Goal: Task Accomplishment & Management: Complete application form

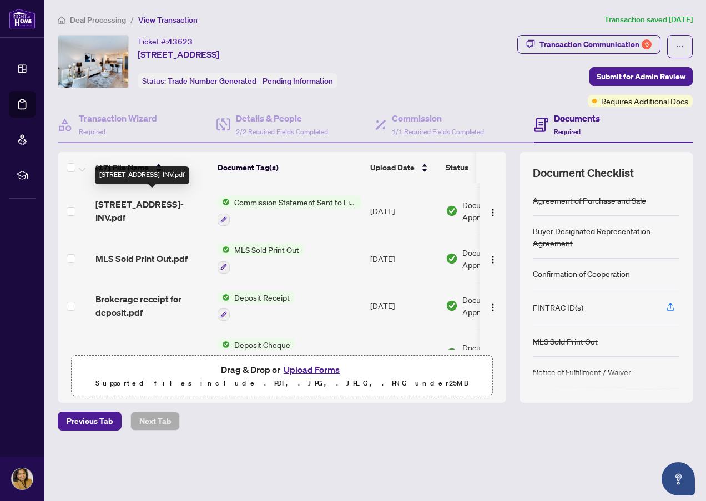
scroll to position [55, 0]
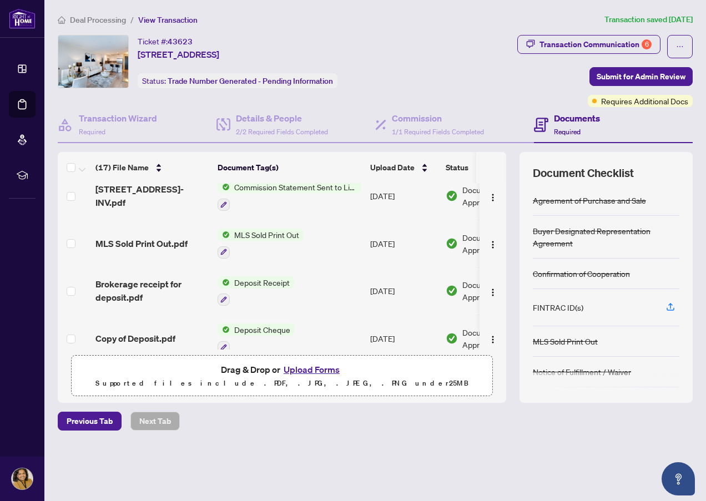
click at [93, 18] on span "Deal Processing" at bounding box center [98, 20] width 56 height 10
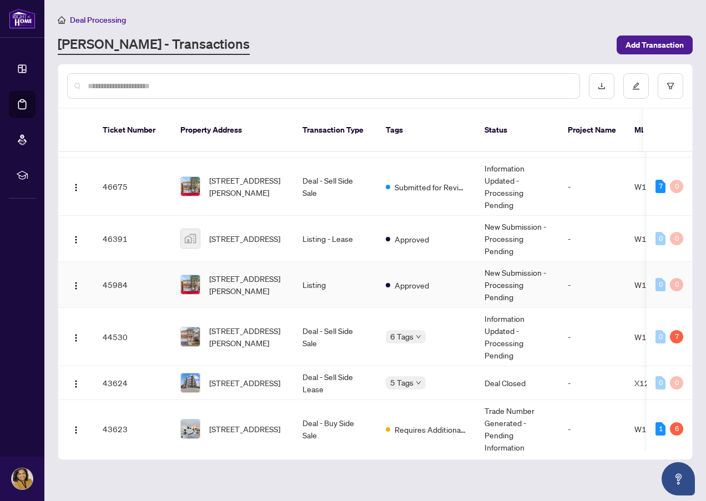
scroll to position [222, 0]
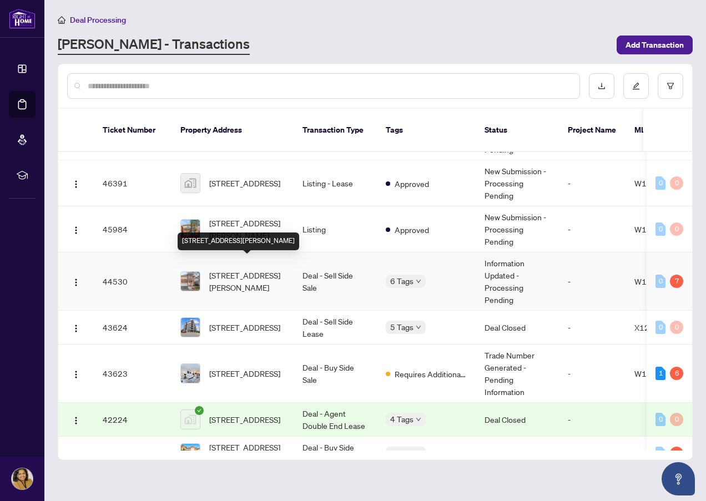
click at [258, 275] on span "[STREET_ADDRESS][PERSON_NAME]" at bounding box center [246, 281] width 75 height 24
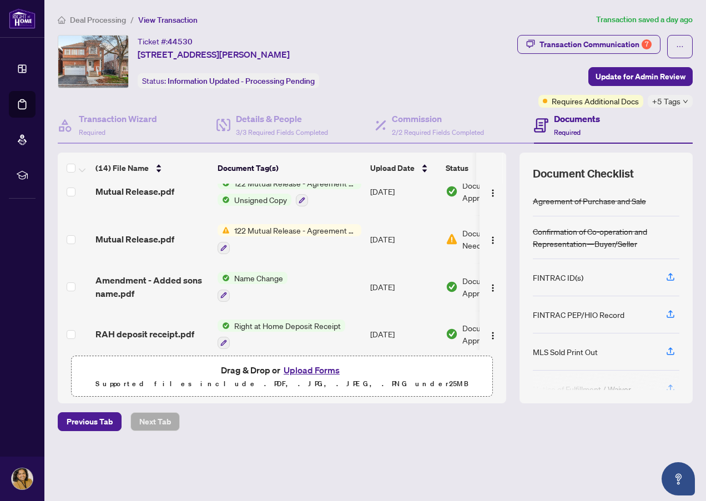
scroll to position [166, 0]
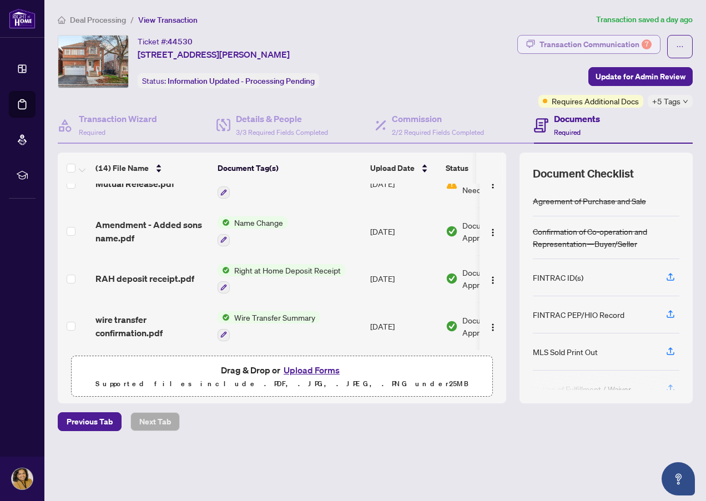
click at [590, 45] on div "Transaction Communication 7" at bounding box center [595, 45] width 112 height 18
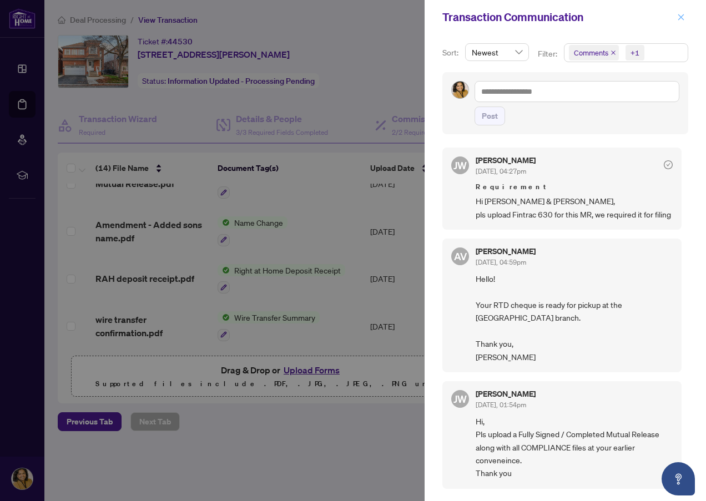
click at [683, 18] on icon "close" at bounding box center [681, 17] width 8 height 8
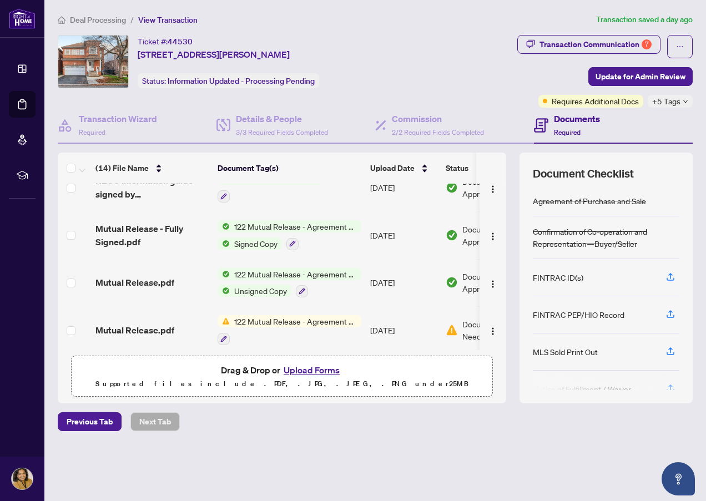
scroll to position [0, 0]
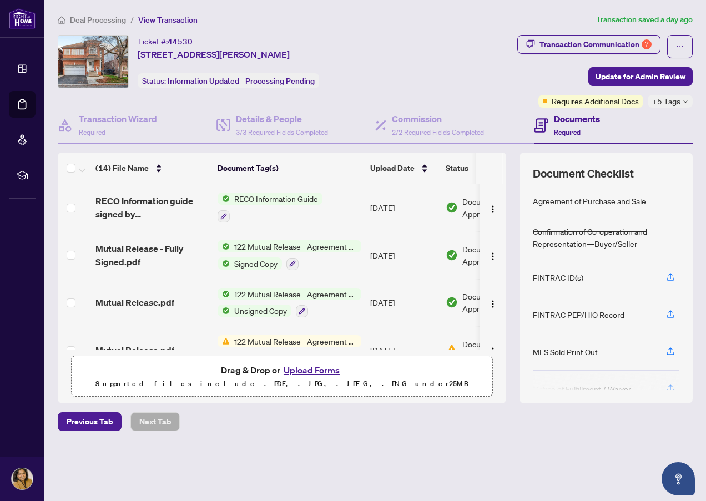
click at [83, 22] on span "Deal Processing" at bounding box center [98, 20] width 56 height 10
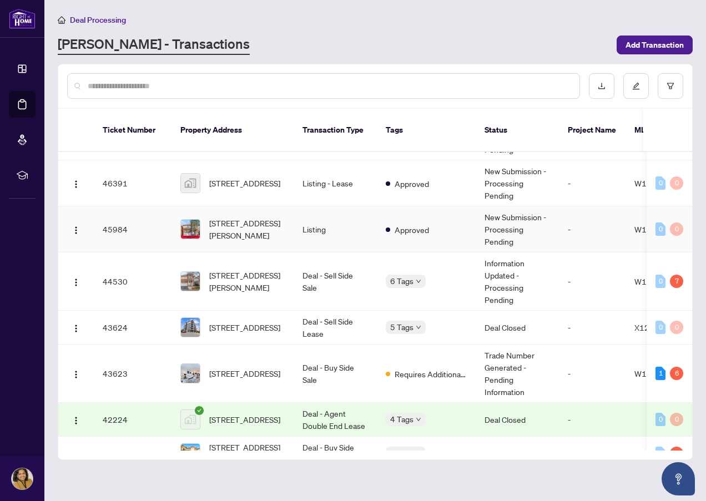
scroll to position [277, 0]
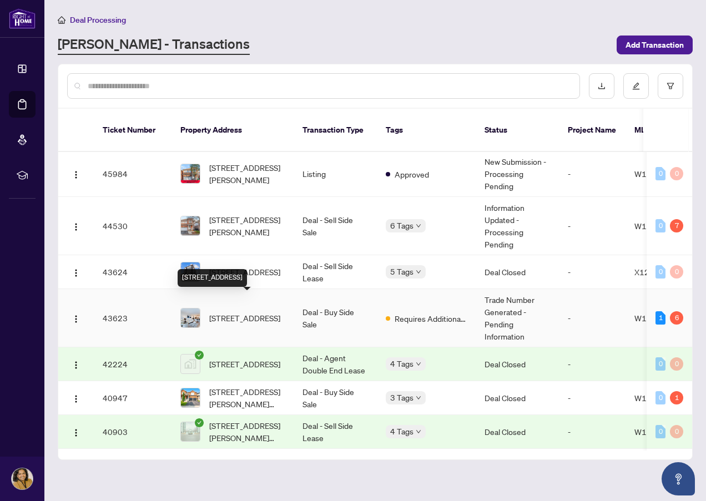
click at [242, 312] on span "[STREET_ADDRESS]" at bounding box center [244, 318] width 71 height 12
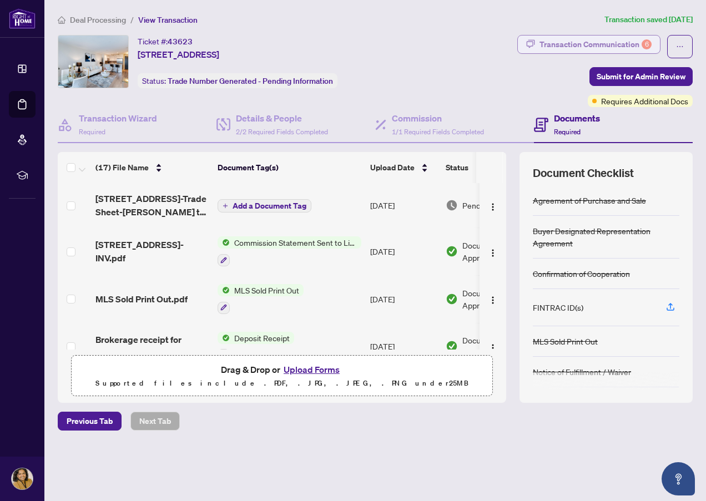
click at [602, 45] on div "Transaction Communication 6" at bounding box center [595, 45] width 112 height 18
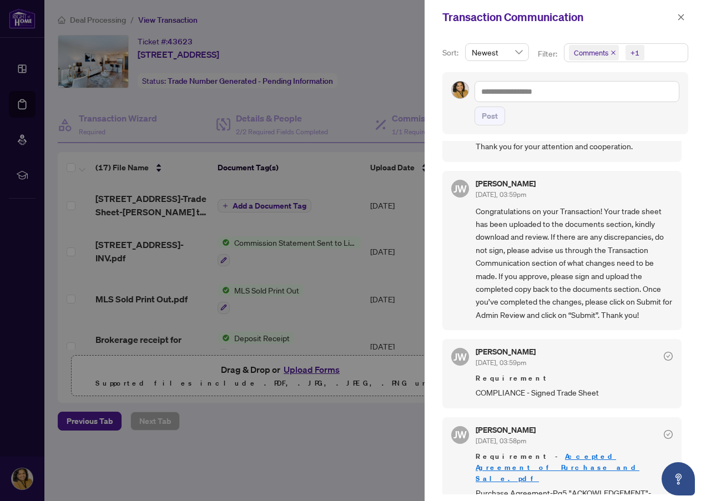
scroll to position [333, 0]
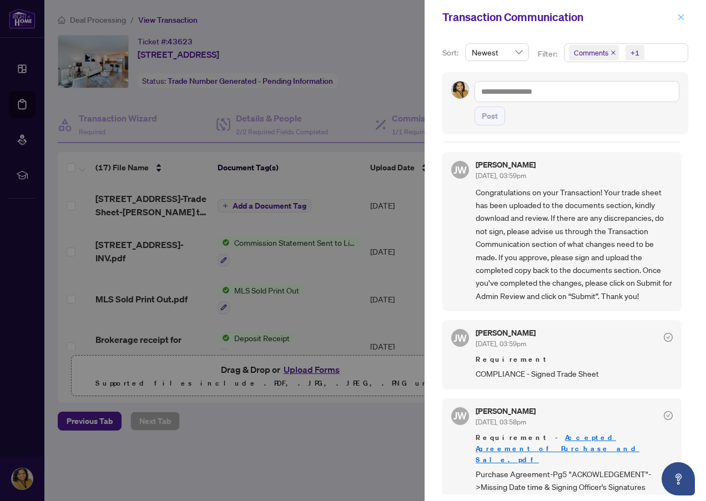
click at [677, 21] on icon "close" at bounding box center [681, 17] width 8 height 8
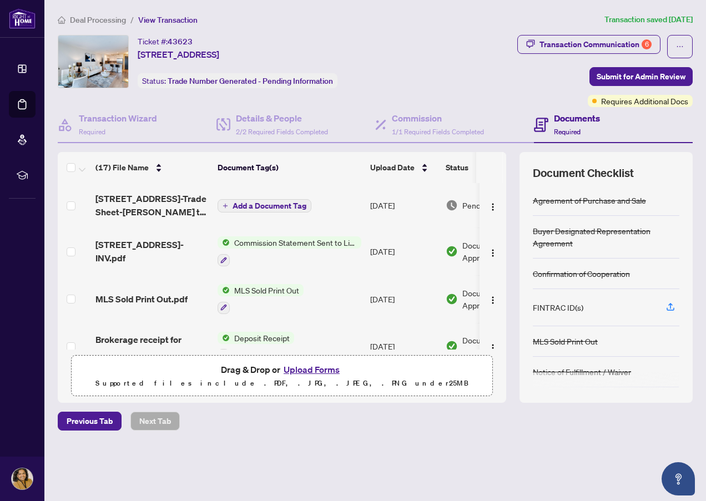
click at [73, 16] on span "Deal Processing" at bounding box center [98, 20] width 56 height 10
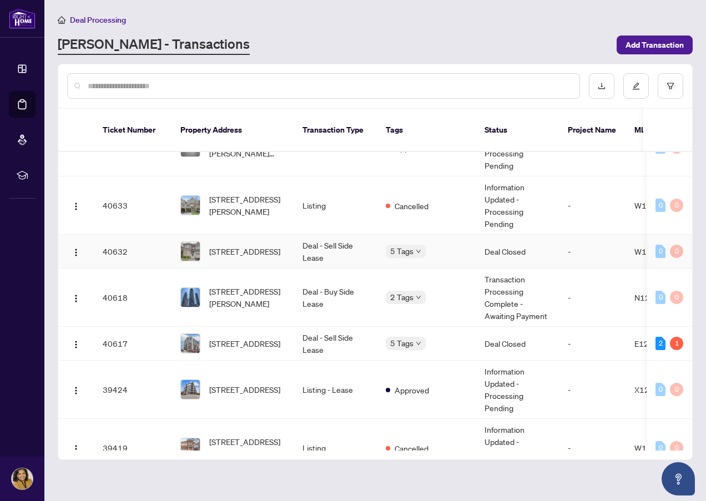
scroll to position [700, 0]
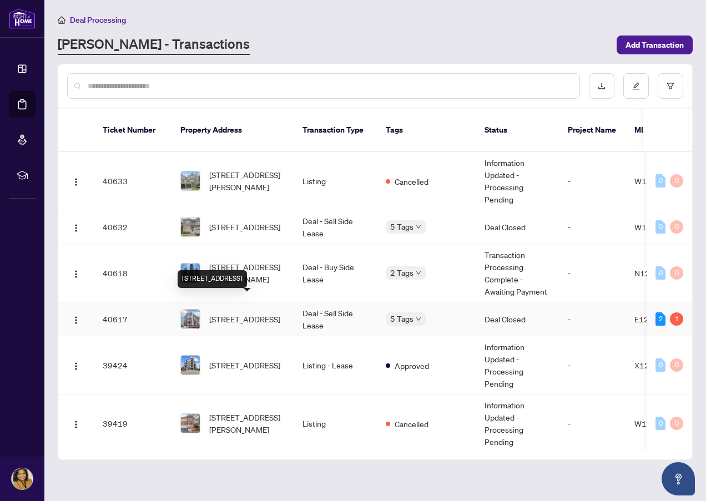
click at [252, 313] on span "[STREET_ADDRESS]" at bounding box center [244, 319] width 71 height 12
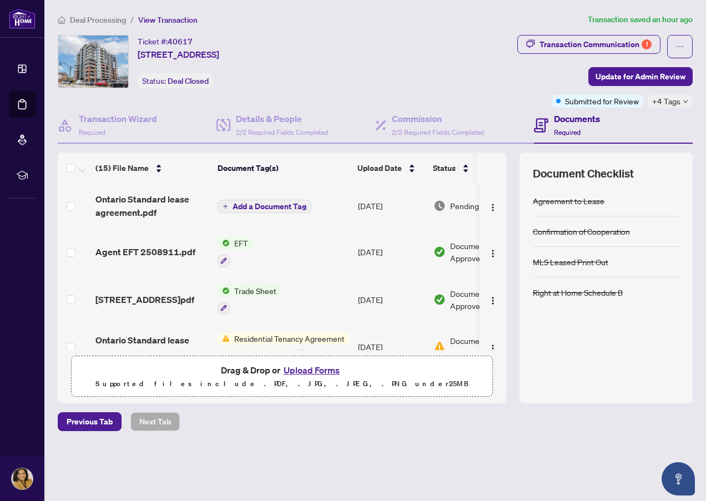
click at [84, 19] on span "Deal Processing" at bounding box center [98, 20] width 56 height 10
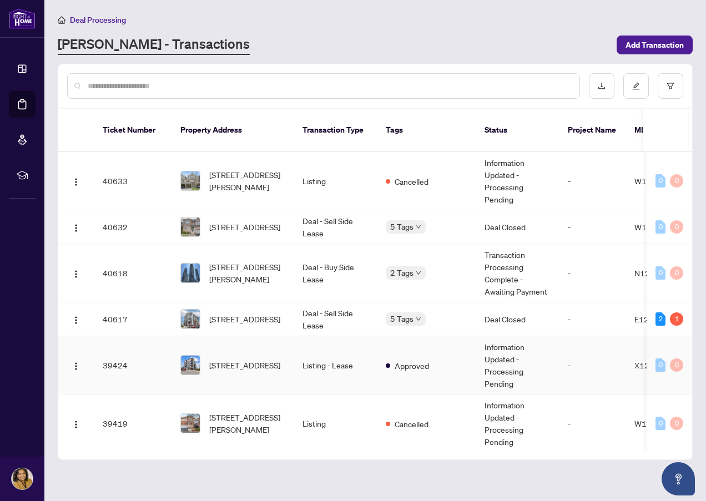
scroll to position [811, 0]
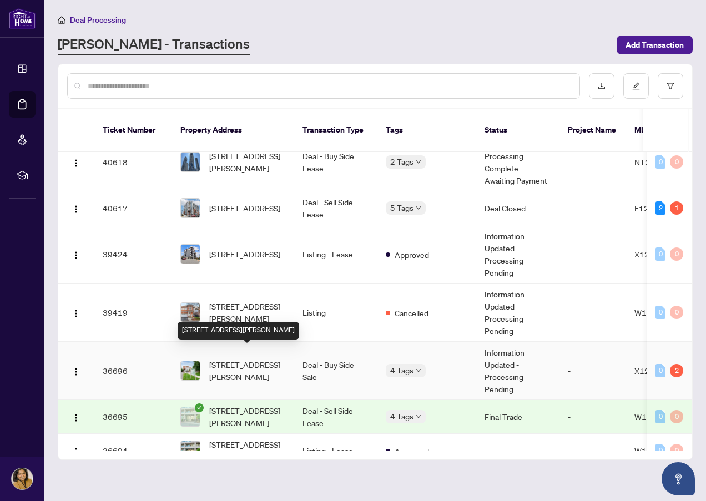
click at [250, 363] on span "[STREET_ADDRESS][PERSON_NAME]" at bounding box center [246, 370] width 75 height 24
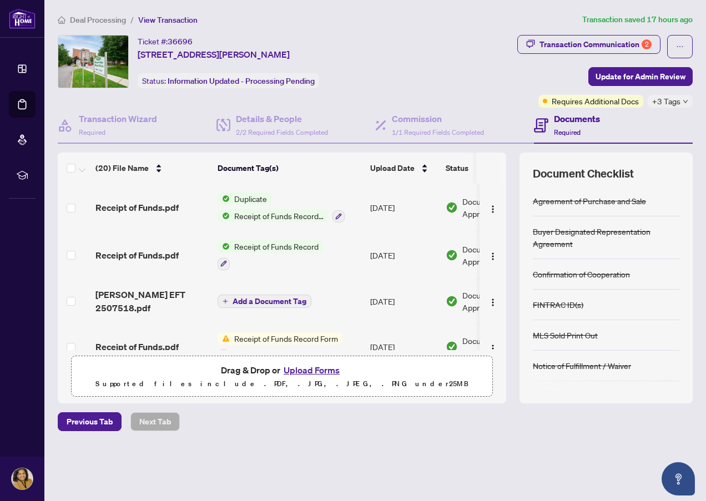
click at [87, 19] on span "Deal Processing" at bounding box center [98, 20] width 56 height 10
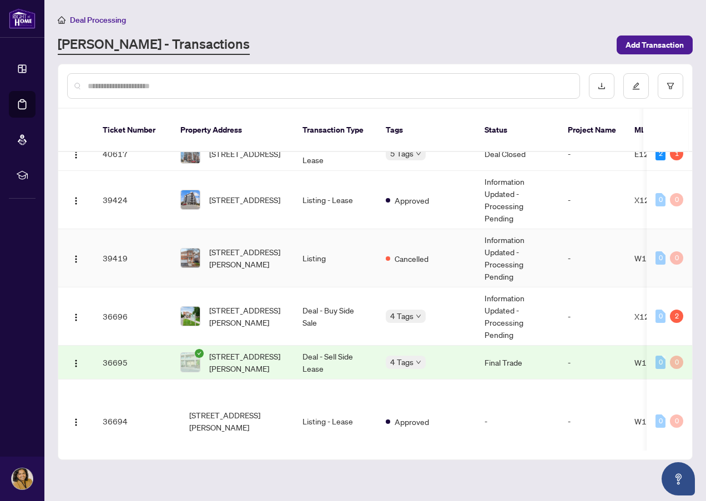
scroll to position [867, 0]
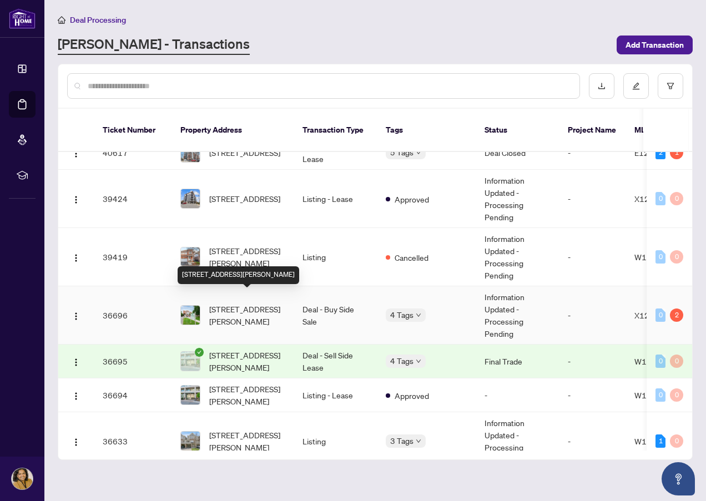
click at [247, 303] on span "[STREET_ADDRESS][PERSON_NAME]" at bounding box center [246, 315] width 75 height 24
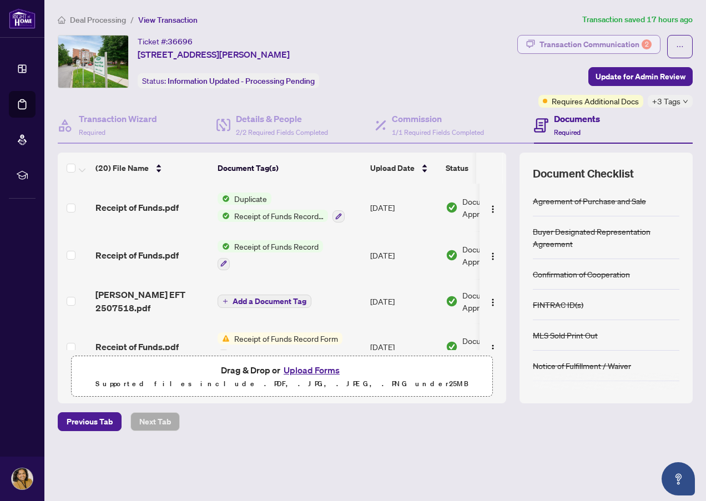
click at [555, 37] on div "Transaction Communication 2" at bounding box center [595, 45] width 112 height 18
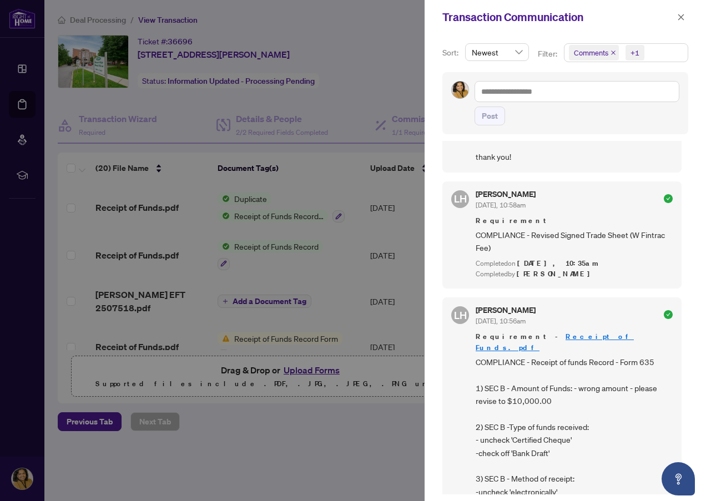
scroll to position [499, 0]
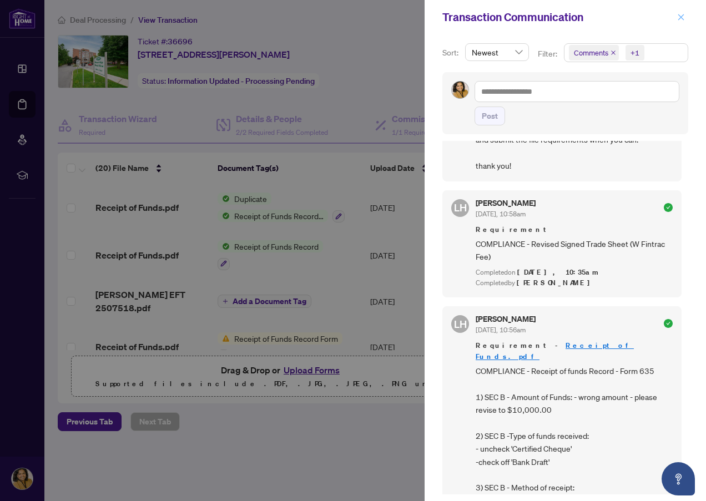
click at [677, 19] on icon "close" at bounding box center [681, 17] width 8 height 8
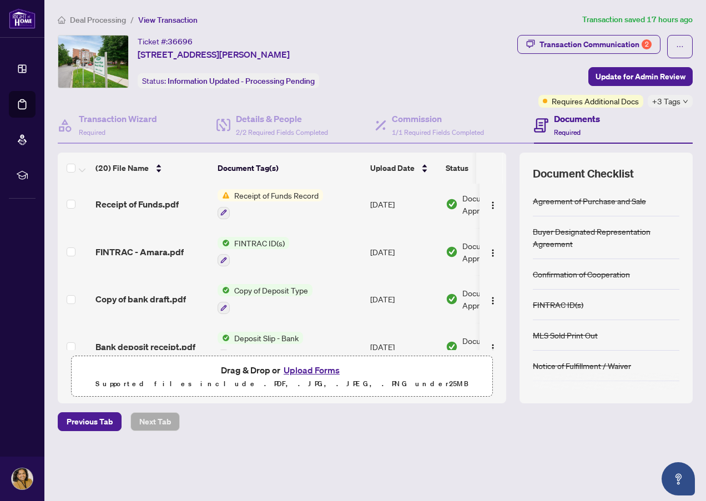
scroll to position [444, 0]
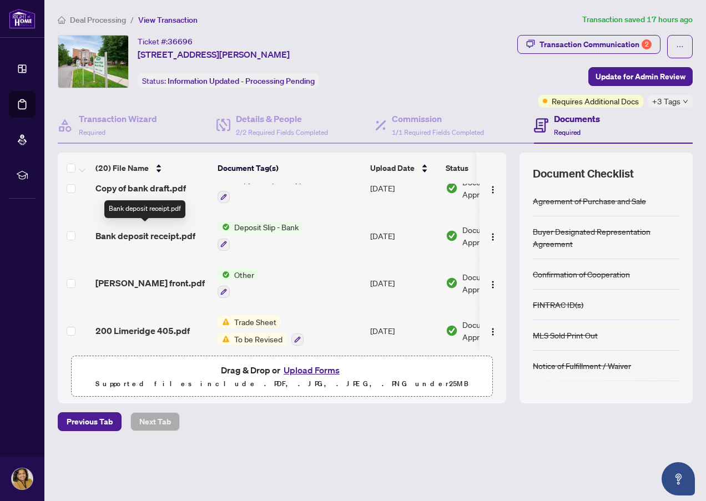
click at [160, 234] on span "Bank deposit receipt.pdf" at bounding box center [145, 235] width 100 height 13
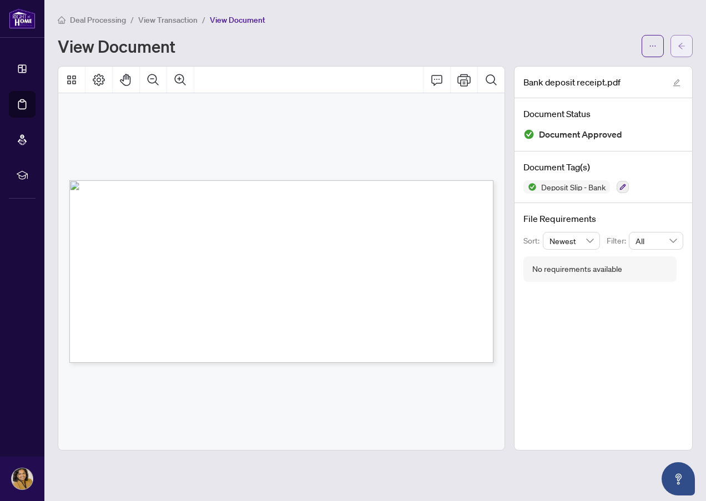
click at [685, 47] on button "button" at bounding box center [681, 46] width 22 height 22
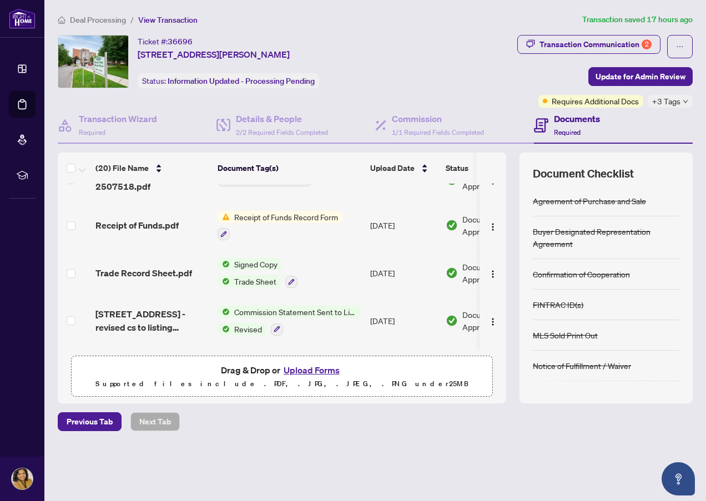
scroll to position [113, 0]
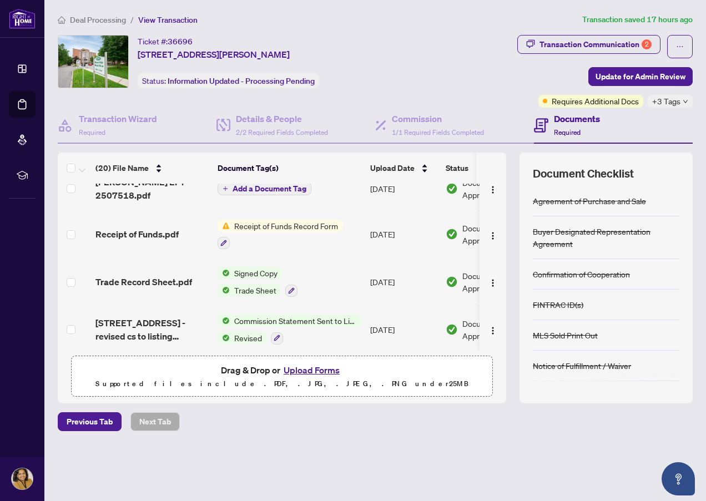
click at [307, 366] on button "Upload Forms" at bounding box center [311, 370] width 63 height 14
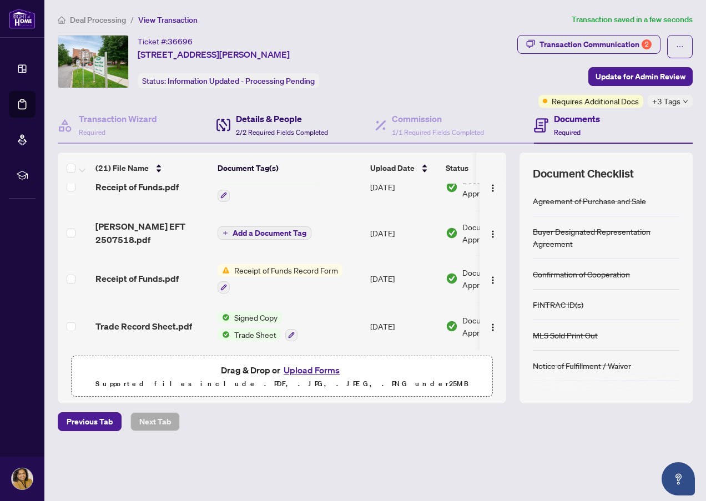
click at [306, 125] on h4 "Details & People" at bounding box center [282, 118] width 92 height 13
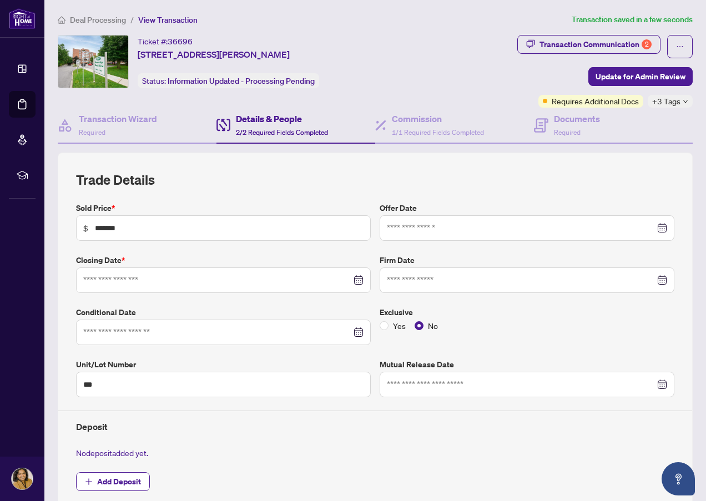
type input "**********"
click at [103, 20] on span "Deal Processing" at bounding box center [98, 20] width 56 height 10
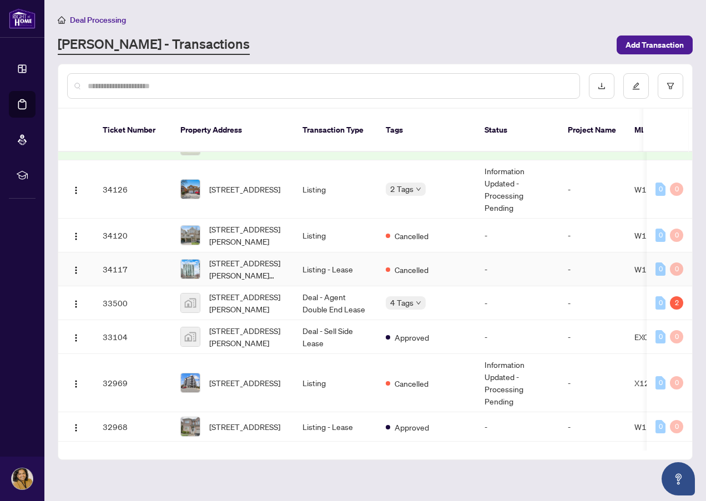
scroll to position [1310, 0]
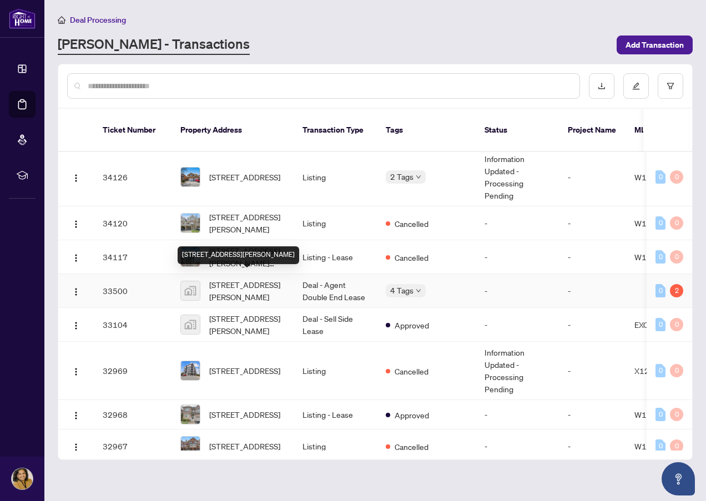
click at [220, 282] on span "[STREET_ADDRESS][PERSON_NAME]" at bounding box center [246, 290] width 75 height 24
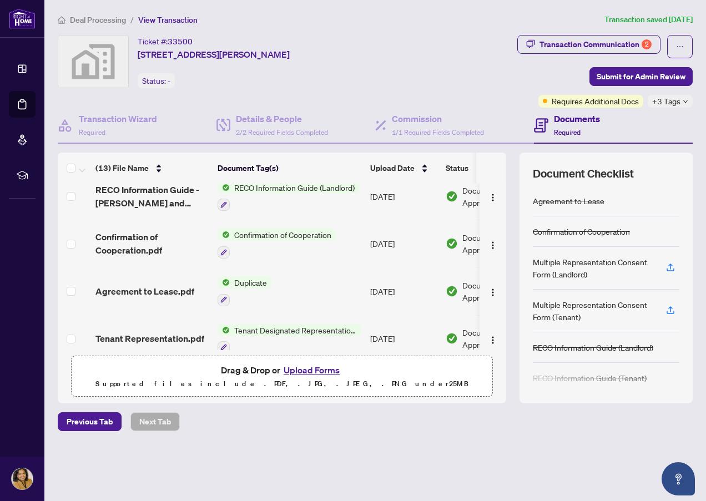
scroll to position [388, 0]
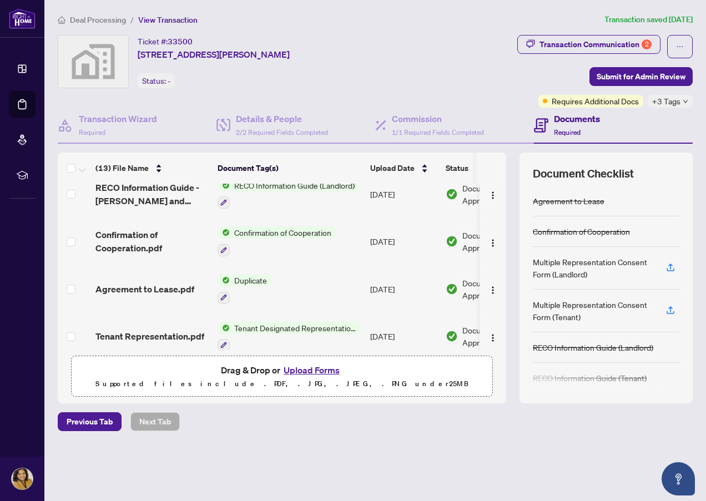
click at [255, 232] on span "Confirmation of Cooperation" at bounding box center [283, 232] width 106 height 12
click at [141, 236] on span "Confirmation of Cooperation.pdf" at bounding box center [151, 241] width 113 height 27
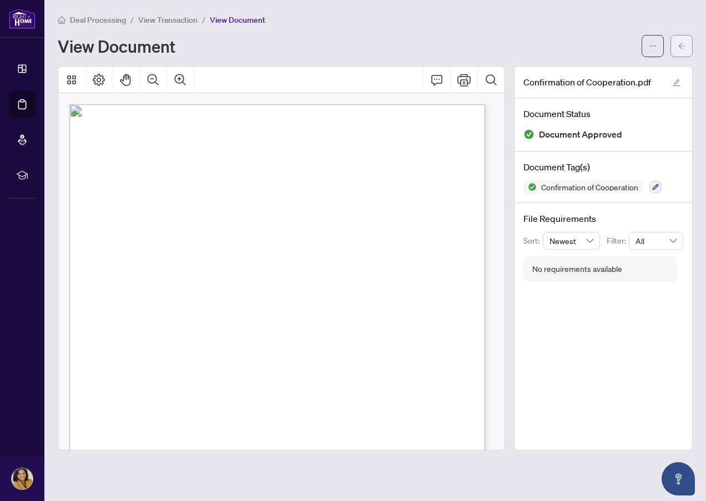
click at [678, 42] on span "button" at bounding box center [681, 46] width 8 height 18
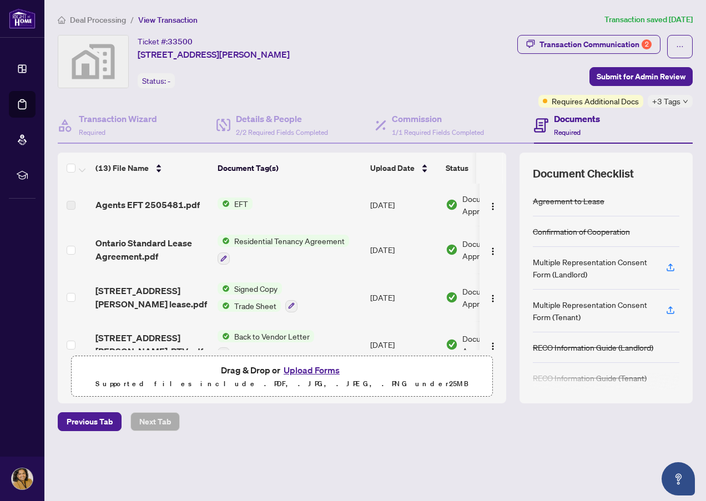
click at [104, 22] on span "Deal Processing" at bounding box center [98, 20] width 56 height 10
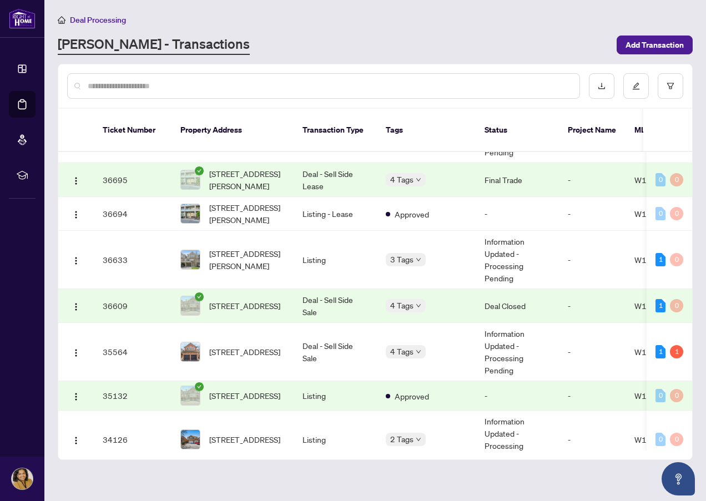
scroll to position [1054, 0]
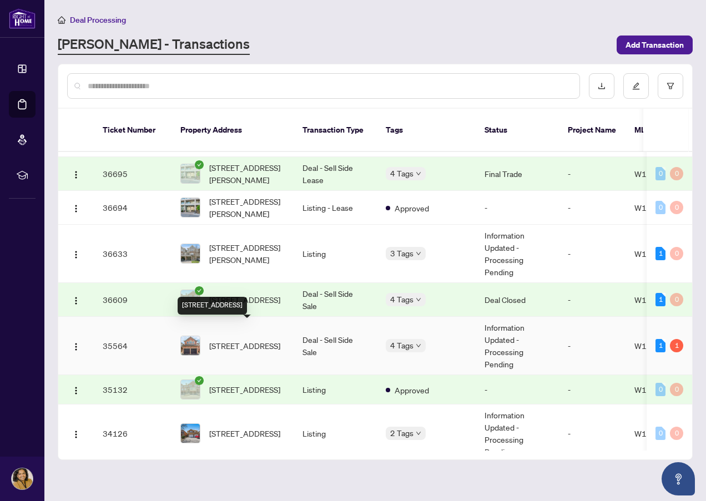
click at [252, 340] on span "[STREET_ADDRESS]" at bounding box center [244, 346] width 71 height 12
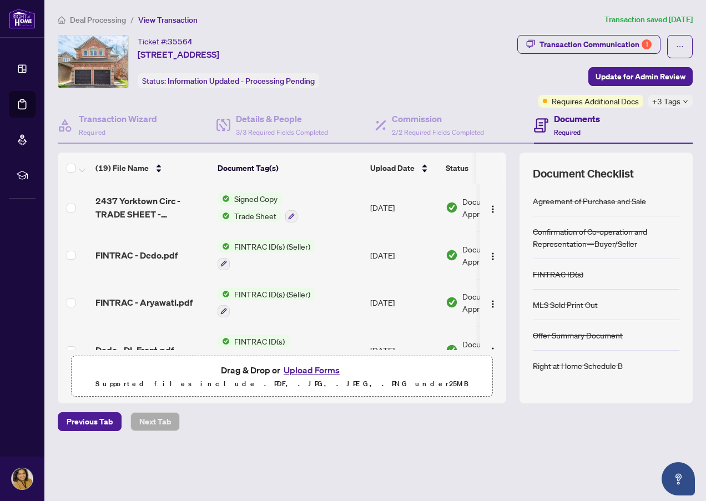
click at [97, 19] on span "Deal Processing" at bounding box center [98, 20] width 56 height 10
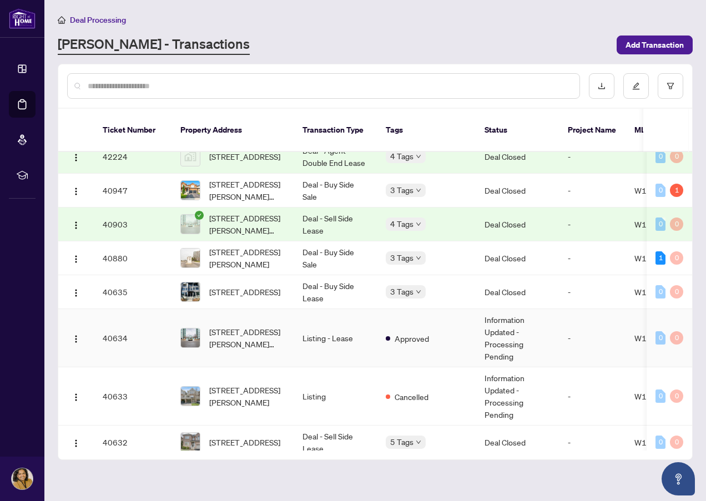
scroll to position [401, 0]
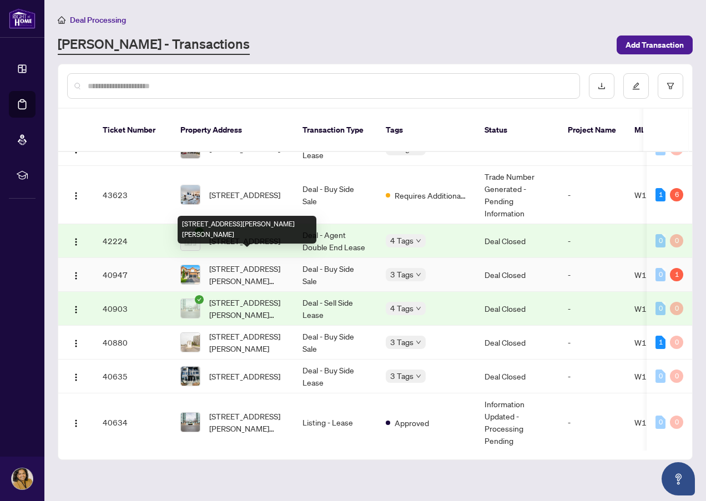
click at [270, 262] on span "[STREET_ADDRESS][PERSON_NAME][PERSON_NAME]" at bounding box center [246, 274] width 75 height 24
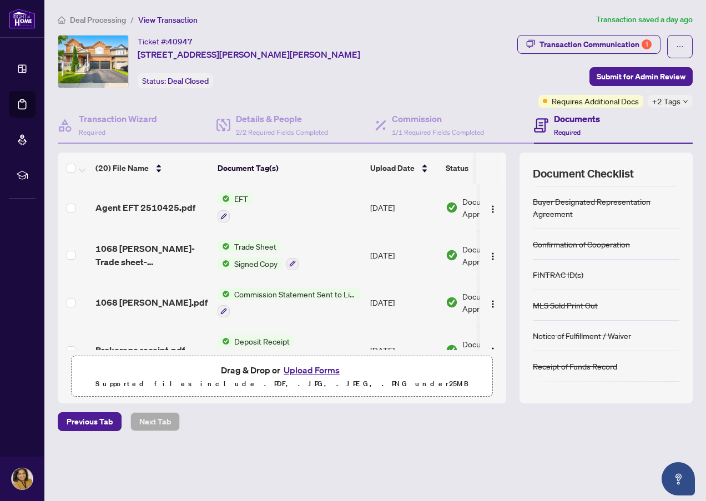
scroll to position [56, 0]
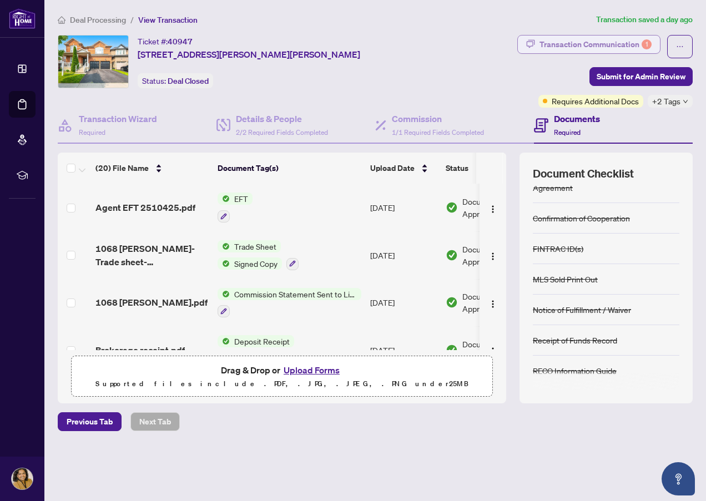
click at [586, 48] on div "Transaction Communication 1" at bounding box center [595, 45] width 112 height 18
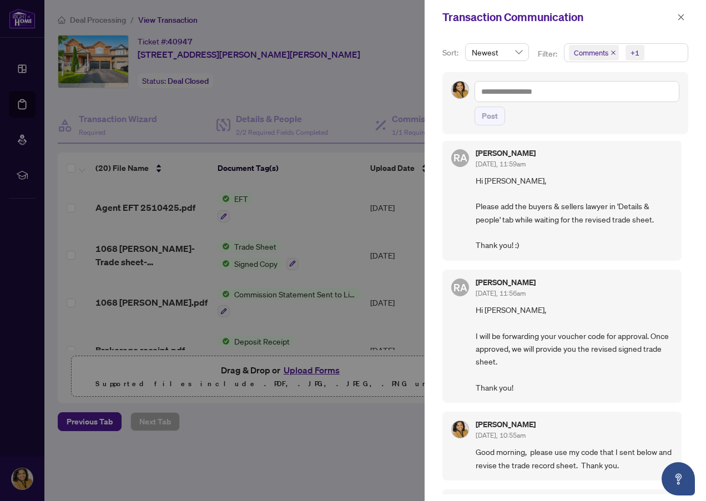
scroll to position [222, 0]
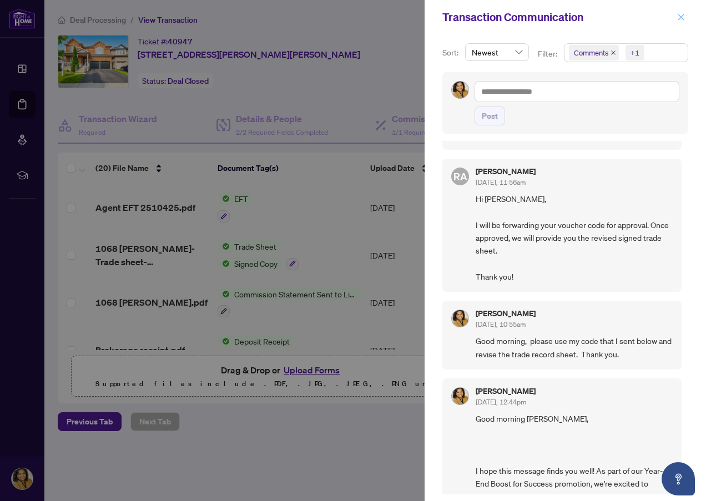
click at [680, 21] on icon "close" at bounding box center [681, 17] width 8 height 8
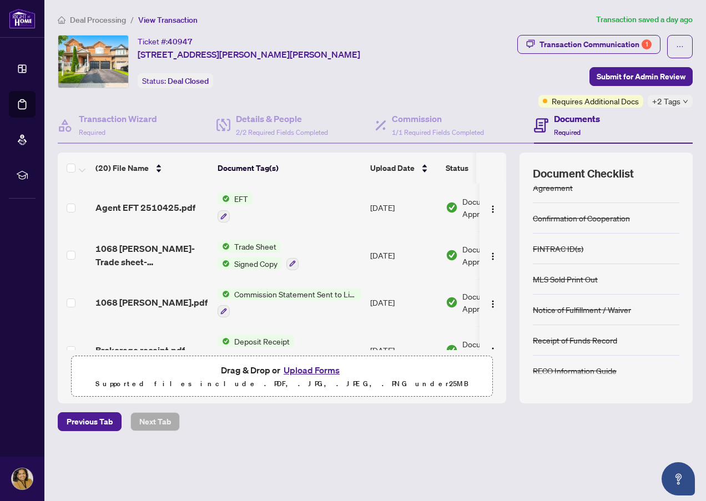
click at [83, 17] on span "Deal Processing" at bounding box center [98, 20] width 56 height 10
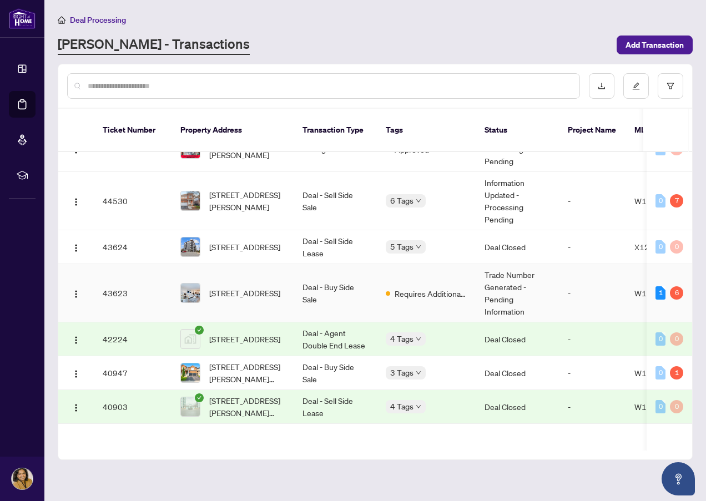
scroll to position [333, 0]
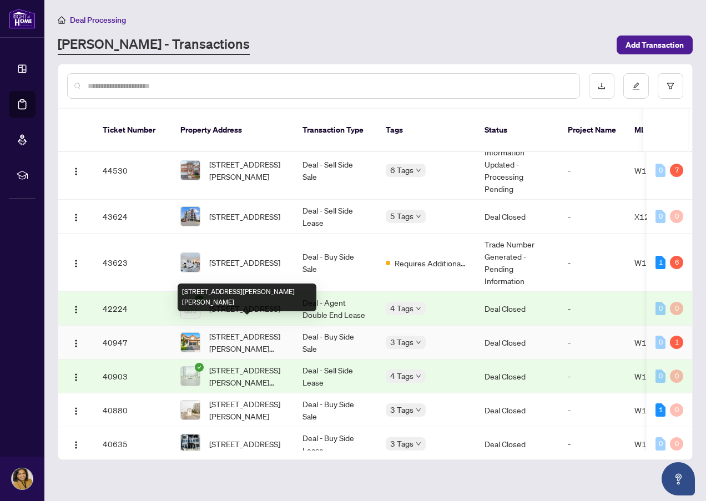
click at [258, 331] on span "[STREET_ADDRESS][PERSON_NAME][PERSON_NAME]" at bounding box center [246, 342] width 75 height 24
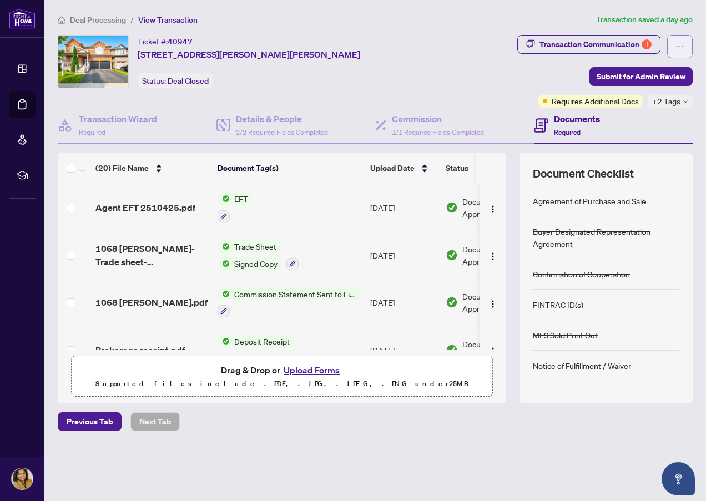
click at [672, 49] on button "button" at bounding box center [680, 46] width 26 height 23
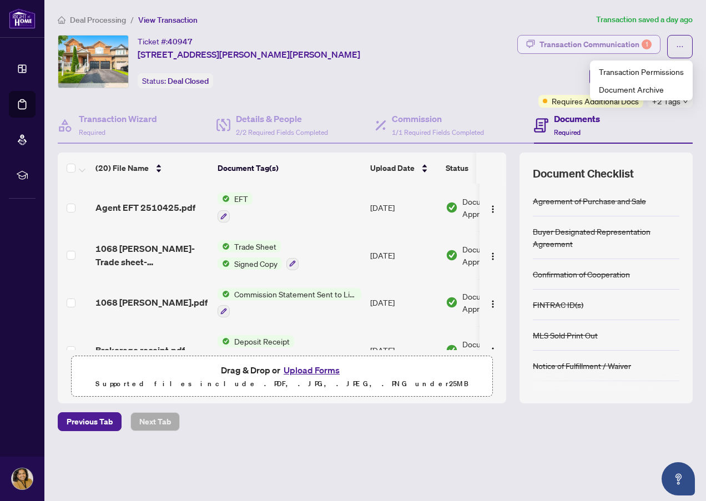
click at [614, 49] on div "Transaction Communication 1" at bounding box center [595, 45] width 112 height 18
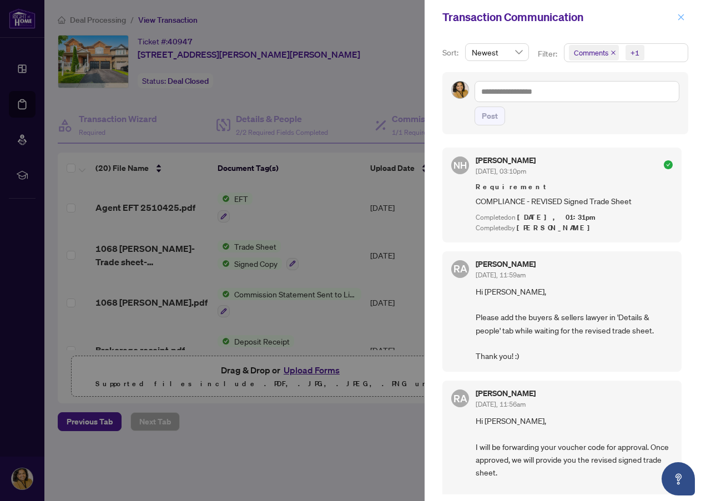
click at [682, 15] on icon "close" at bounding box center [681, 17] width 8 height 8
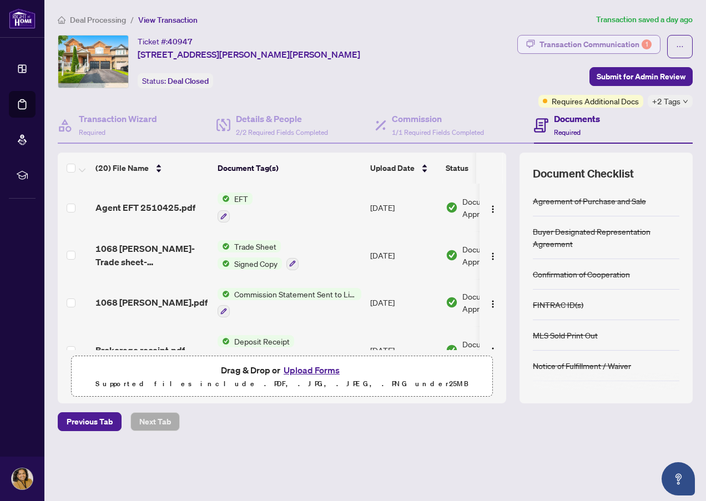
click at [612, 46] on div "Transaction Communication 1" at bounding box center [595, 45] width 112 height 18
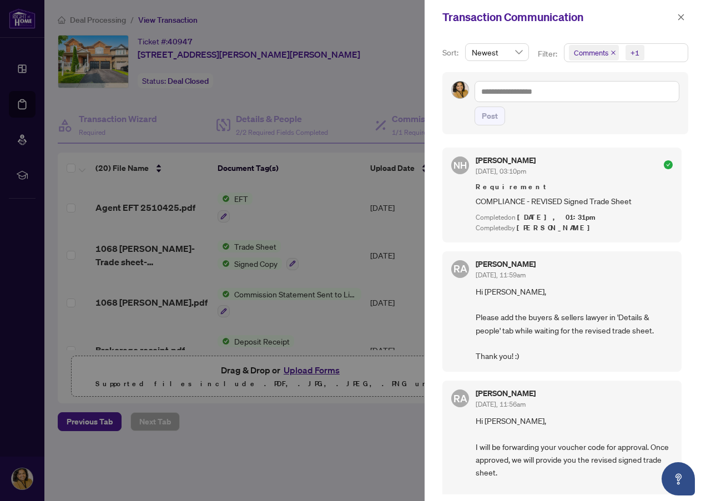
click at [591, 54] on span "Comments" at bounding box center [591, 52] width 34 height 11
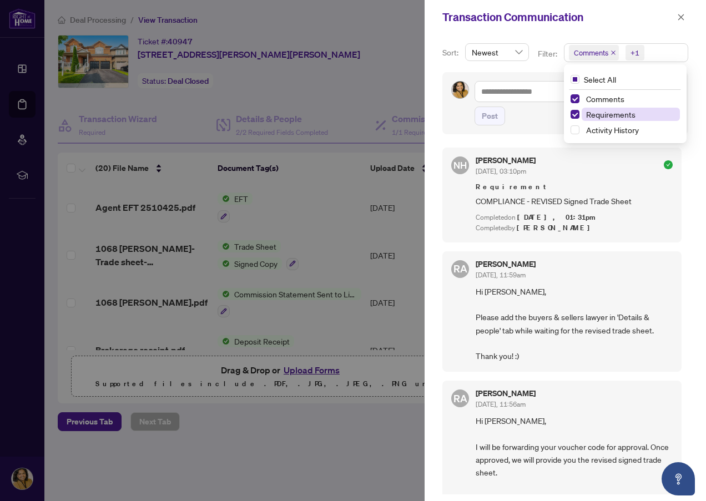
click at [600, 115] on span "Requirements" at bounding box center [610, 114] width 49 height 10
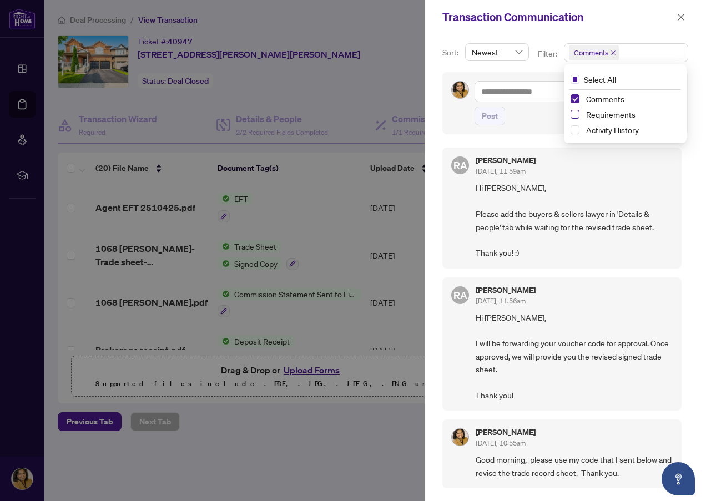
click at [574, 115] on span "Select Requirements" at bounding box center [574, 114] width 9 height 9
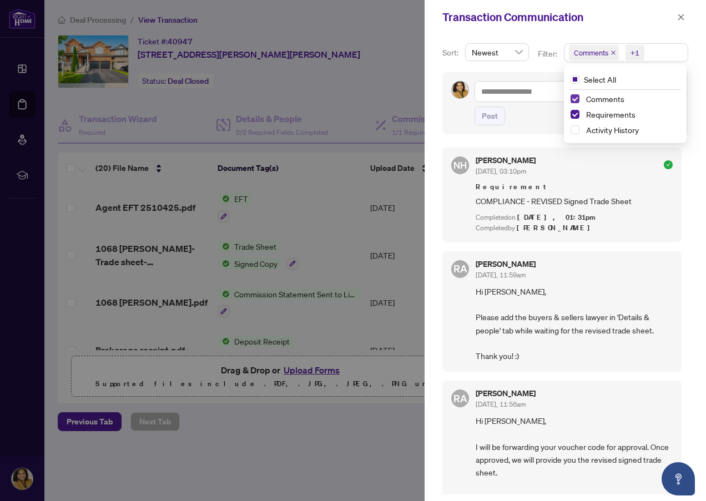
click at [570, 100] on span "Select Comments" at bounding box center [574, 98] width 9 height 9
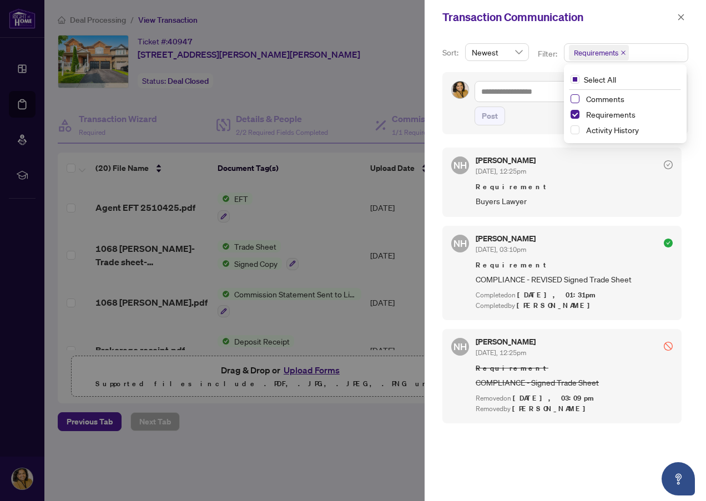
click at [576, 100] on span "Select Comments" at bounding box center [574, 98] width 9 height 9
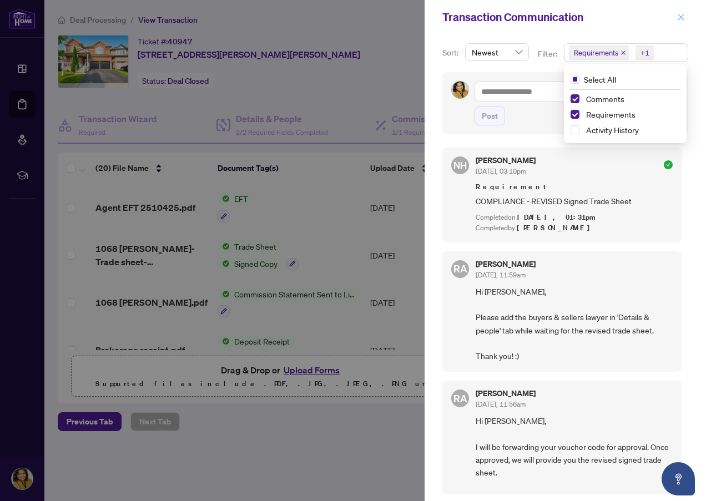
click at [682, 18] on icon "close" at bounding box center [681, 17] width 8 height 8
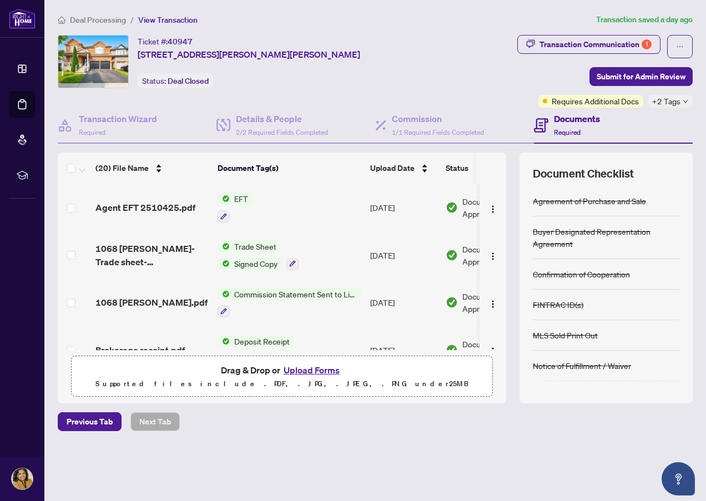
click at [114, 24] on span "Deal Processing" at bounding box center [98, 20] width 56 height 10
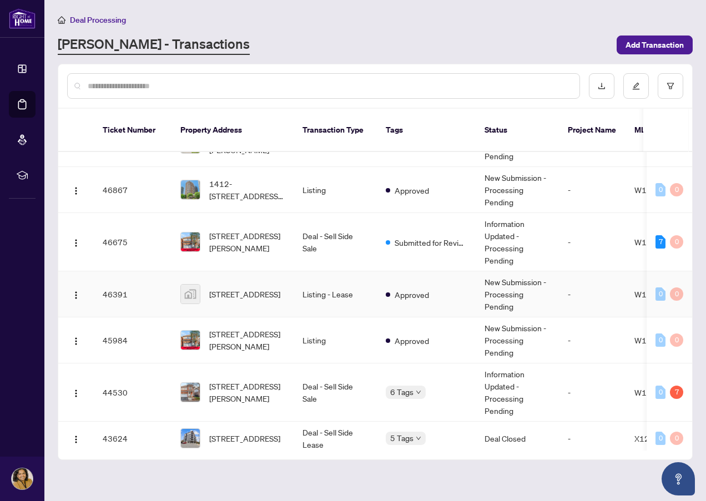
scroll to position [222, 0]
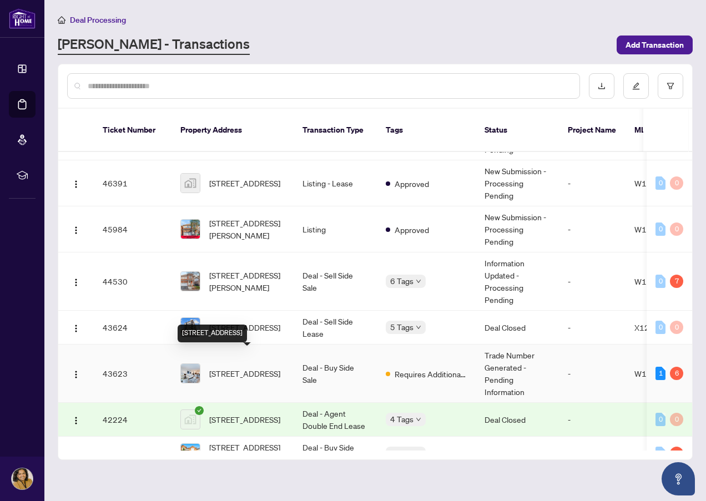
click at [251, 367] on span "[STREET_ADDRESS]" at bounding box center [244, 373] width 71 height 12
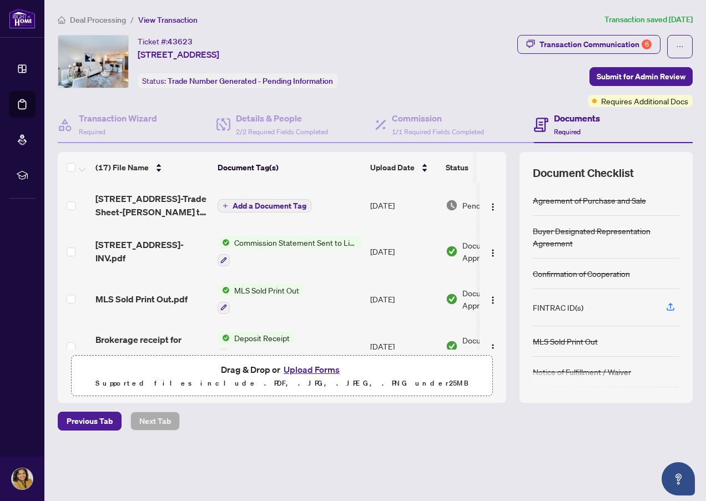
click at [78, 17] on span "Deal Processing" at bounding box center [98, 20] width 56 height 10
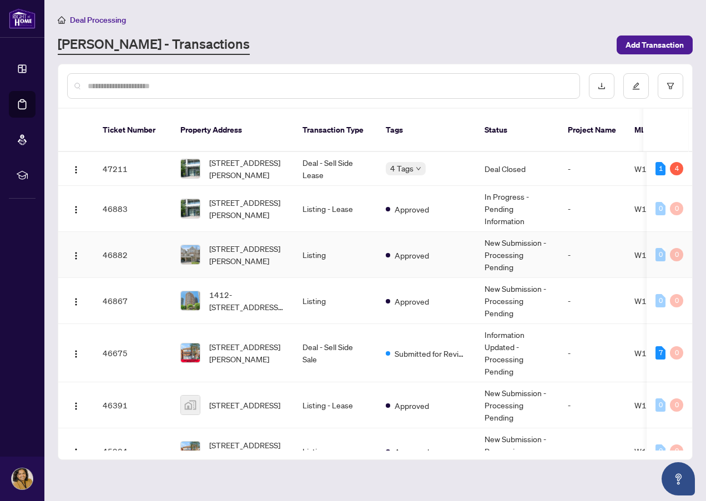
scroll to position [55, 0]
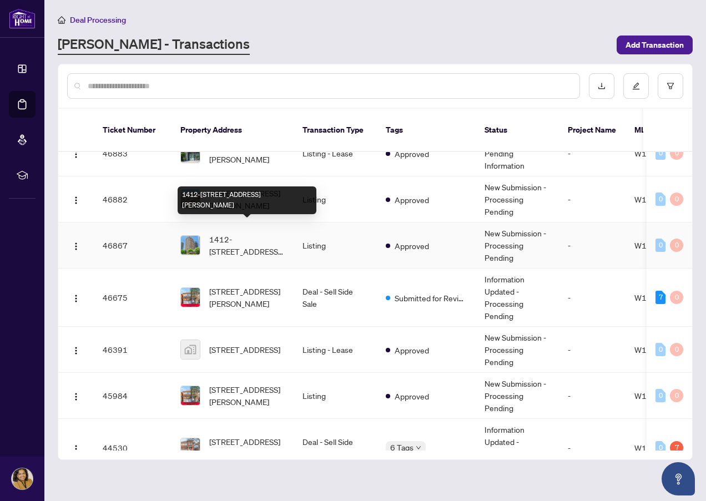
click at [245, 236] on span "1412-[STREET_ADDRESS][PERSON_NAME]" at bounding box center [246, 245] width 75 height 24
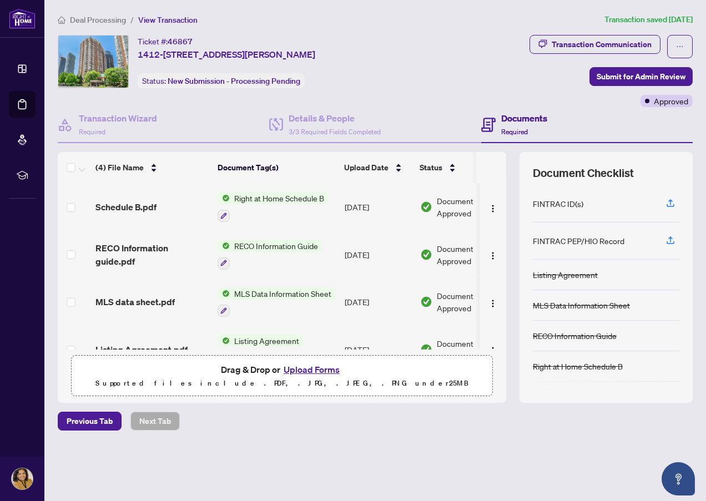
click at [325, 369] on button "Upload Forms" at bounding box center [311, 369] width 63 height 14
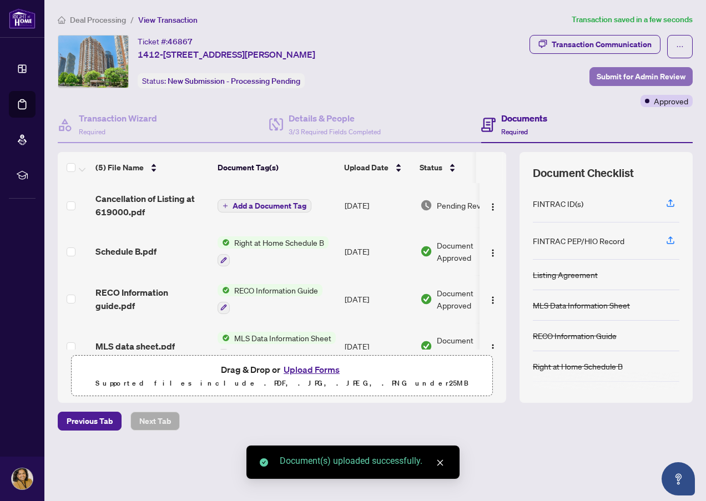
click at [619, 74] on span "Submit for Admin Review" at bounding box center [640, 77] width 89 height 18
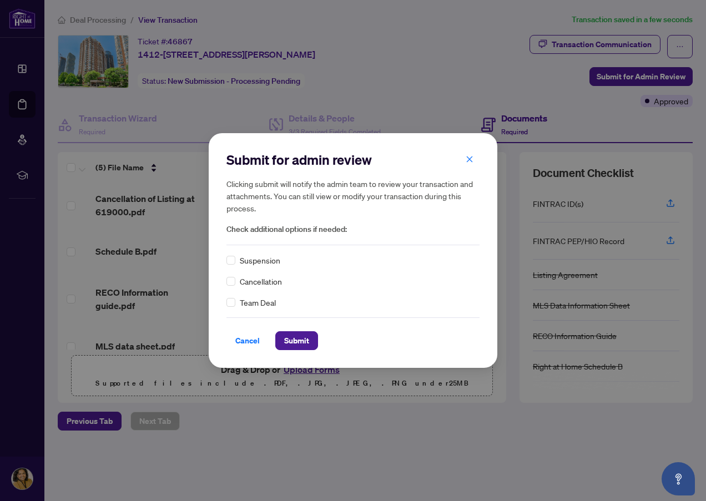
click at [256, 282] on span "Cancellation" at bounding box center [261, 281] width 42 height 12
click at [301, 346] on span "Submit" at bounding box center [296, 341] width 25 height 18
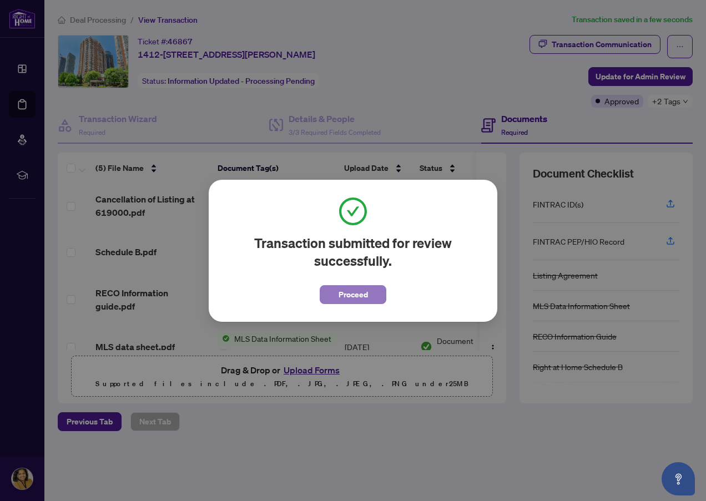
click at [374, 293] on button "Proceed" at bounding box center [353, 294] width 67 height 19
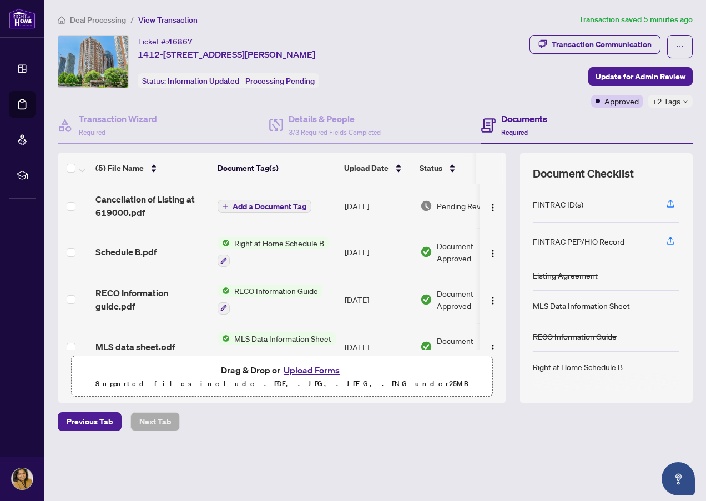
click at [91, 16] on span "Deal Processing" at bounding box center [98, 20] width 56 height 10
